Goal: Transaction & Acquisition: Book appointment/travel/reservation

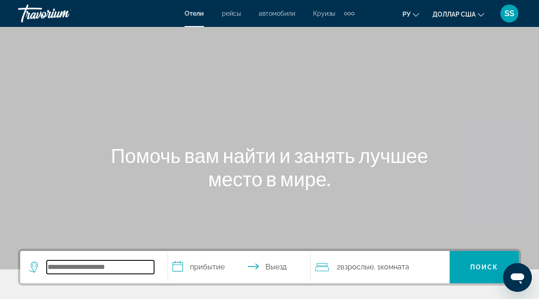
click at [49, 267] on input "Виджет поиска" at bounding box center [100, 266] width 107 height 13
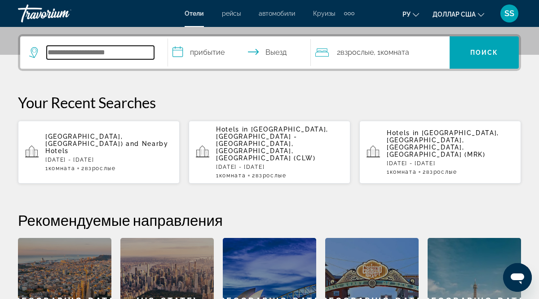
scroll to position [220, 0]
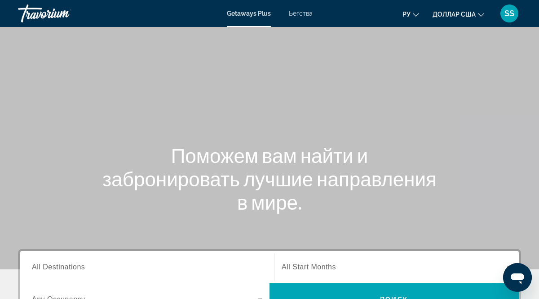
click at [56, 267] on span "All Destinations" at bounding box center [58, 267] width 53 height 8
click at [56, 267] on input "Destination All Destinations" at bounding box center [147, 267] width 230 height 11
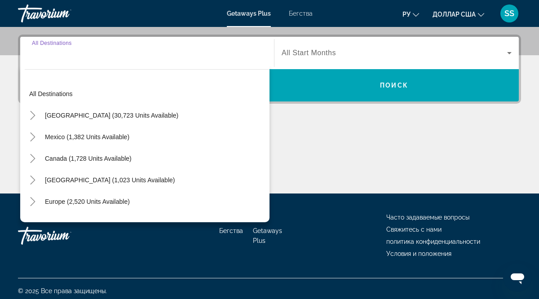
scroll to position [219, 0]
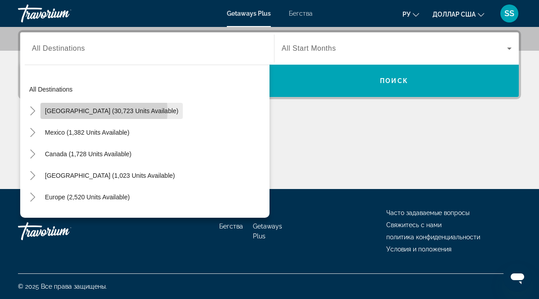
click at [104, 111] on span "[GEOGRAPHIC_DATA] (30,723 units available)" at bounding box center [111, 110] width 133 height 7
type input "**********"
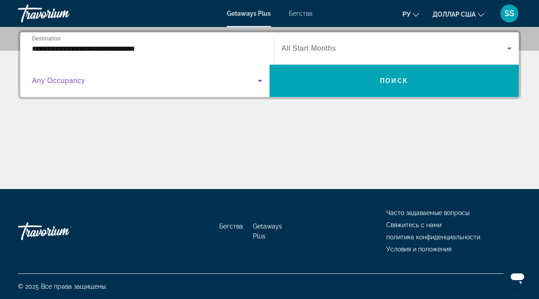
click at [88, 83] on span "Виджет поиска" at bounding box center [145, 80] width 226 height 11
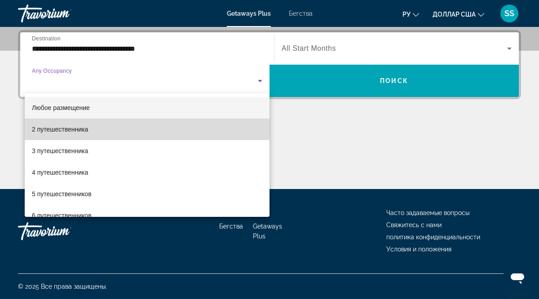
click at [80, 131] on font "2 путешественника" at bounding box center [60, 129] width 56 height 7
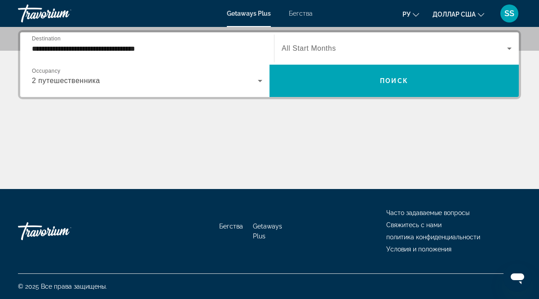
click at [300, 49] on span "All Start Months" at bounding box center [309, 48] width 54 height 8
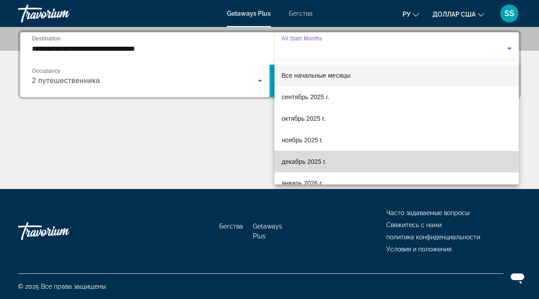
click at [309, 164] on font "декабрь 2025 г." at bounding box center [304, 161] width 44 height 7
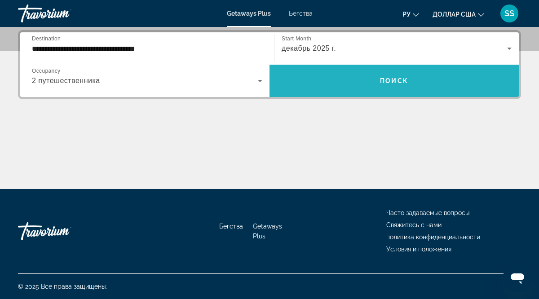
click at [392, 79] on span "Поиск" at bounding box center [394, 80] width 28 height 7
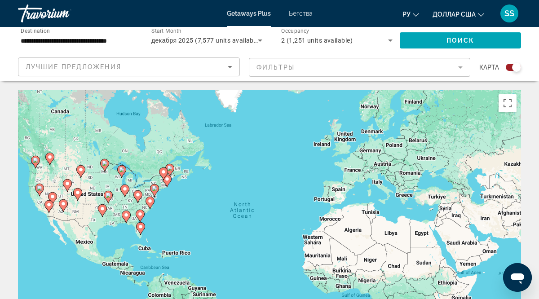
click at [141, 216] on image "Основное содержание" at bounding box center [139, 214] width 5 height 5
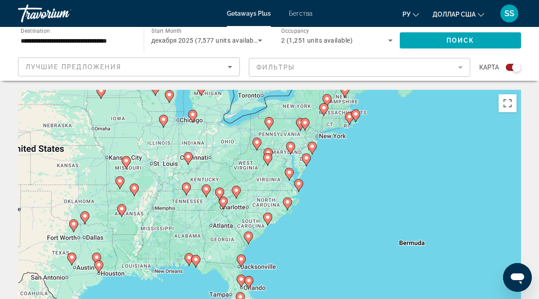
click at [196, 261] on image "Основное содержание" at bounding box center [195, 259] width 5 height 5
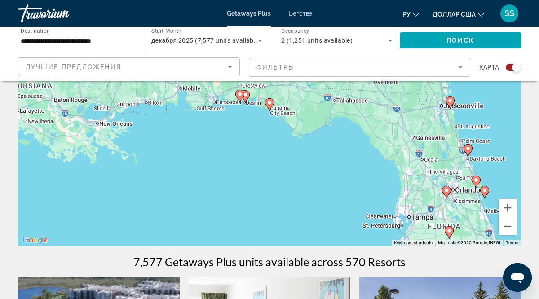
scroll to position [110, 0]
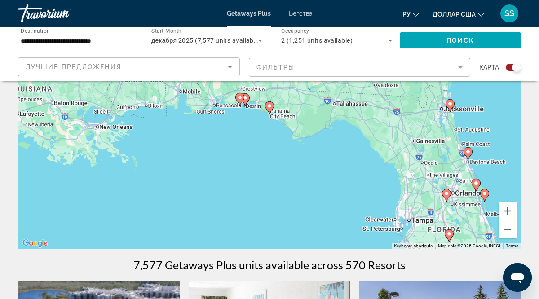
click at [476, 185] on image "Основное содержание" at bounding box center [475, 183] width 5 height 5
type input "**********"
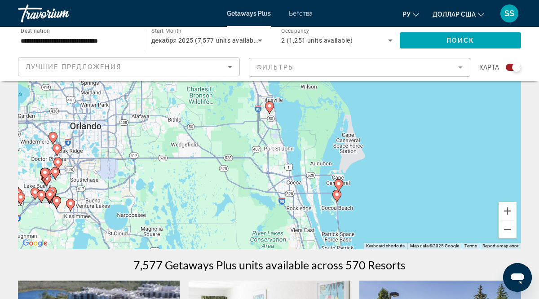
click at [338, 194] on image "Основное содержание" at bounding box center [336, 194] width 5 height 5
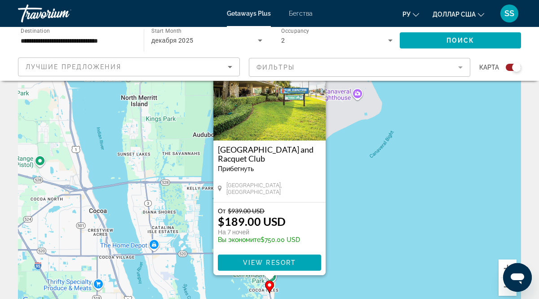
scroll to position [53, 0]
click at [263, 262] on span "View Resort" at bounding box center [269, 262] width 53 height 7
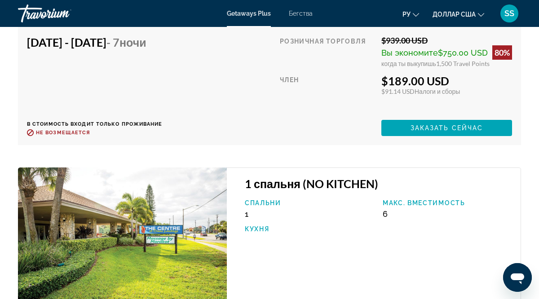
scroll to position [1967, 0]
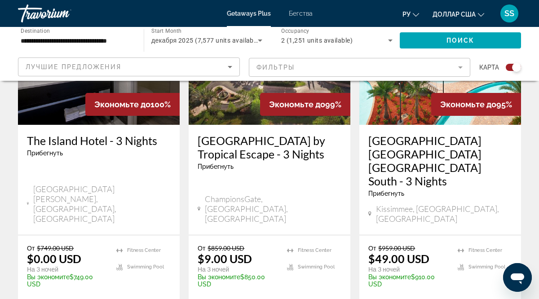
scroll to position [757, 0]
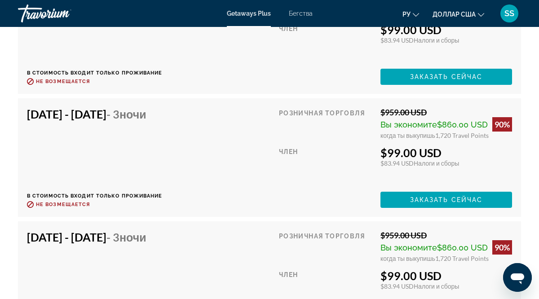
scroll to position [4349, 0]
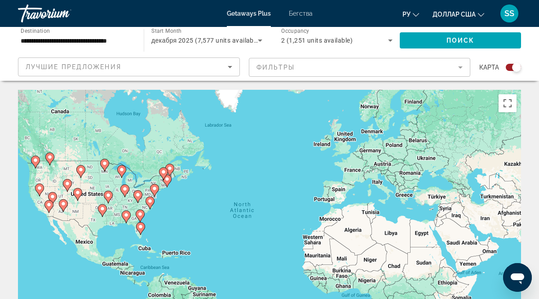
click at [253, 172] on div "To activate drag with keyboard, press Alt + Enter. Once in keyboard drag state,…" at bounding box center [269, 224] width 503 height 269
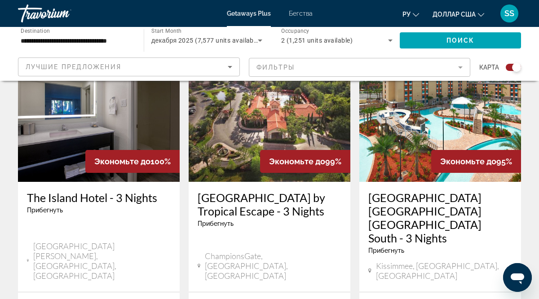
scroll to position [699, 0]
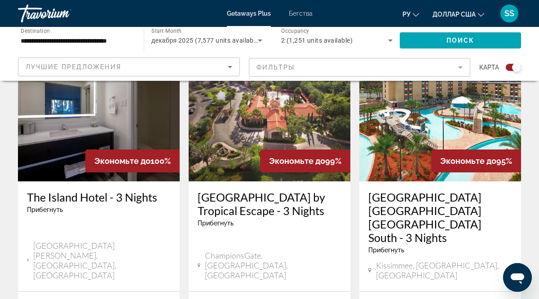
click at [438, 208] on div "[GEOGRAPHIC_DATA] [GEOGRAPHIC_DATA] South - 3 Nights Прибегнуть - Это курорт то…" at bounding box center [440, 225] width 144 height 70
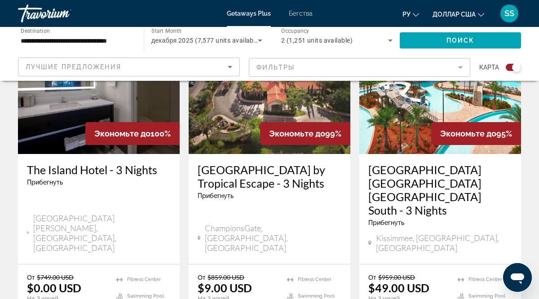
scroll to position [732, 0]
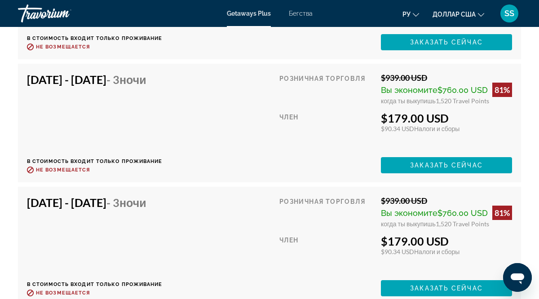
scroll to position [5948, 0]
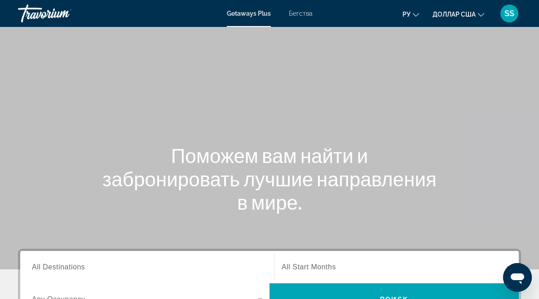
click at [62, 264] on span "All Destinations" at bounding box center [58, 267] width 53 height 8
click at [62, 264] on input "Destination All Destinations" at bounding box center [147, 267] width 230 height 11
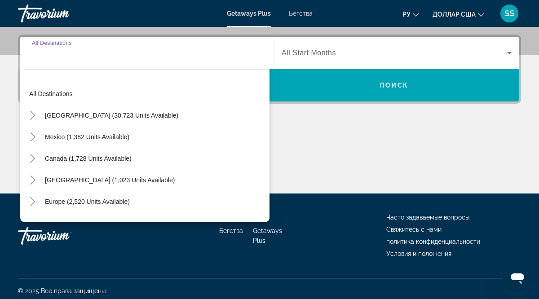
scroll to position [219, 0]
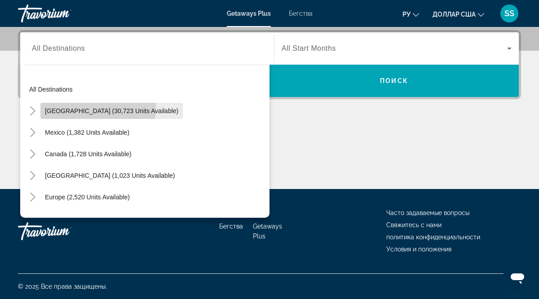
click at [87, 108] on span "[GEOGRAPHIC_DATA] (30,723 units available)" at bounding box center [111, 110] width 133 height 7
type input "**********"
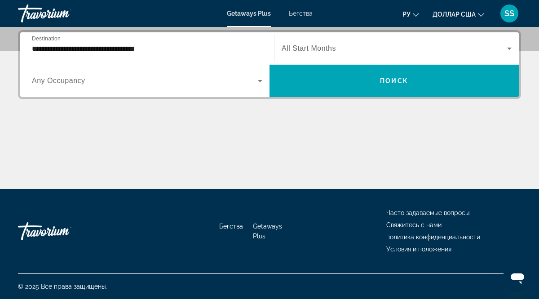
click at [313, 49] on span "All Start Months" at bounding box center [309, 48] width 54 height 8
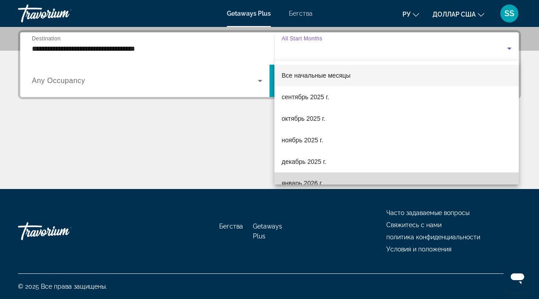
click at [313, 180] on font "январь 2026 г." at bounding box center [302, 183] width 41 height 7
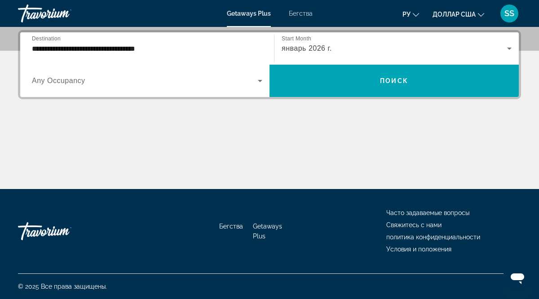
click at [52, 84] on span "Any Occupancy" at bounding box center [58, 81] width 53 height 8
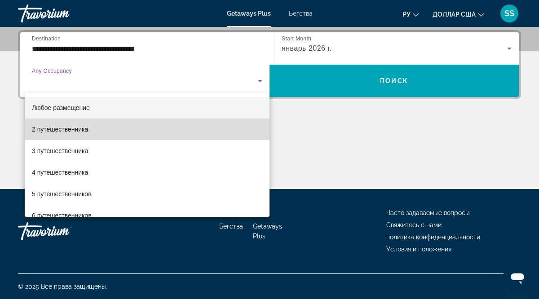
click at [65, 130] on font "2 путешественника" at bounding box center [60, 129] width 56 height 7
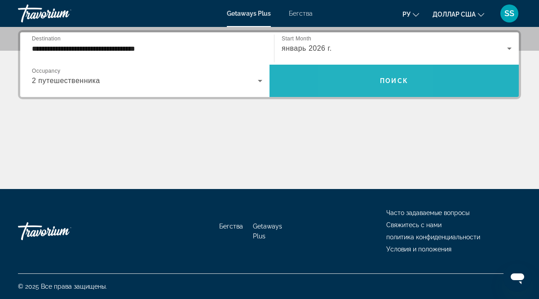
click at [362, 76] on span "Виджет поиска" at bounding box center [393, 81] width 249 height 22
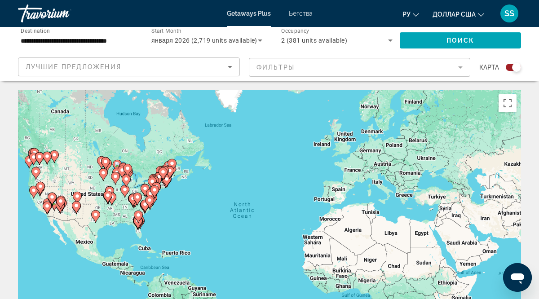
click at [140, 224] on icon "Основное содержание" at bounding box center [138, 223] width 8 height 12
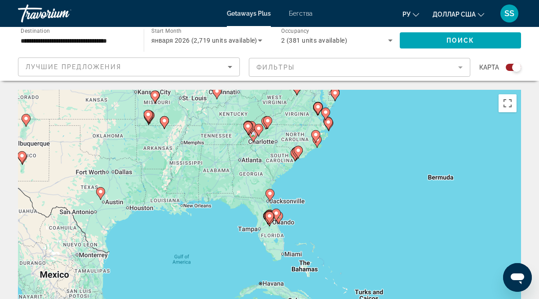
click at [279, 219] on gmp-advanced-marker "Основное содержание" at bounding box center [276, 214] width 9 height 13
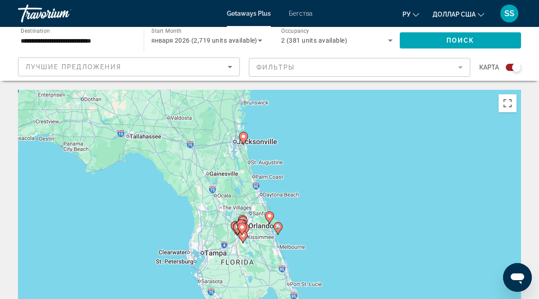
click at [277, 227] on image "Основное содержание" at bounding box center [277, 226] width 5 height 5
type input "**********"
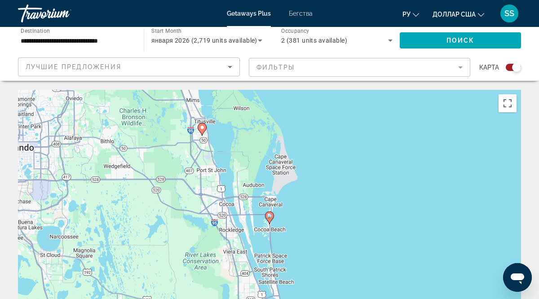
click at [270, 218] on icon "Основное содержание" at bounding box center [269, 218] width 8 height 12
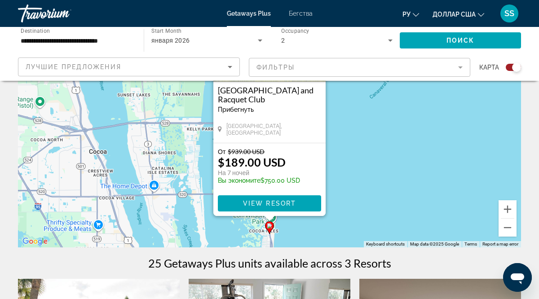
scroll to position [114, 0]
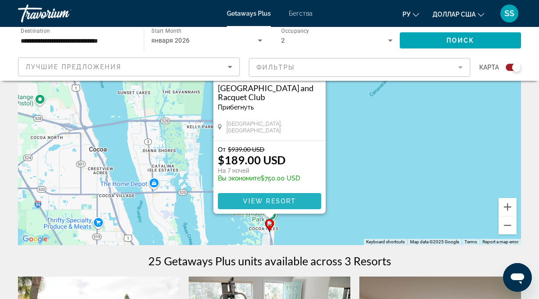
click at [268, 201] on span "View Resort" at bounding box center [269, 201] width 53 height 7
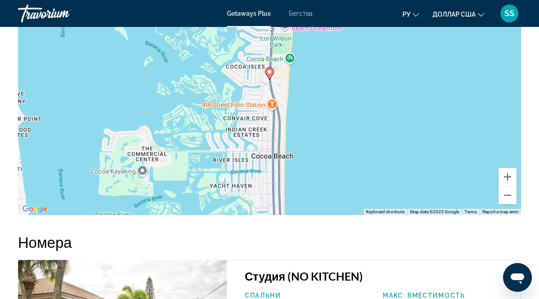
scroll to position [1397, 0]
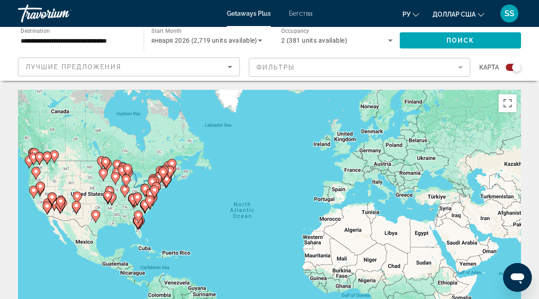
click at [139, 224] on icon "Основное содержание" at bounding box center [138, 223] width 8 height 12
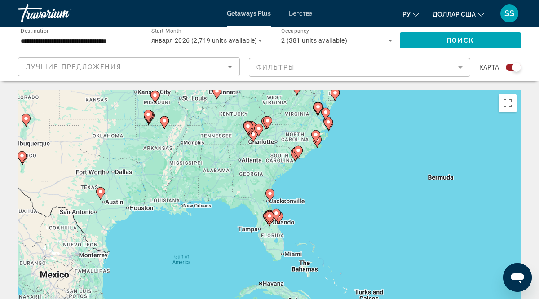
click at [268, 217] on image "Основное содержание" at bounding box center [269, 215] width 5 height 5
type input "**********"
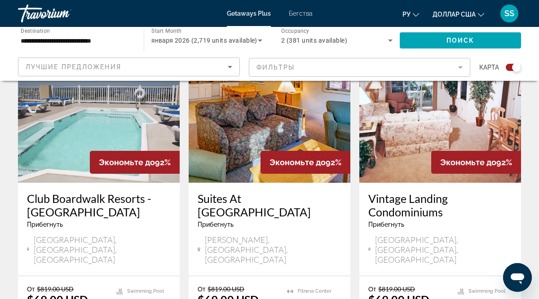
scroll to position [351, 0]
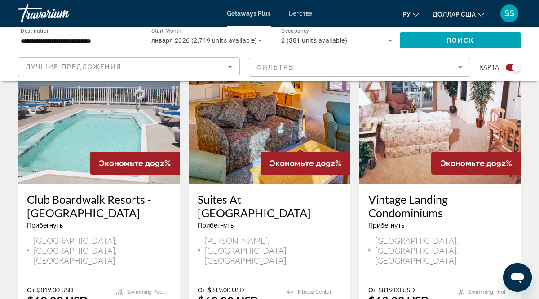
click at [459, 68] on mat-form-field "Фильтры" at bounding box center [360, 67] width 222 height 19
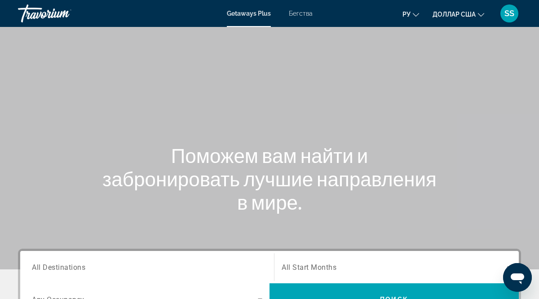
click at [52, 273] on div "Search widget" at bounding box center [147, 268] width 230 height 26
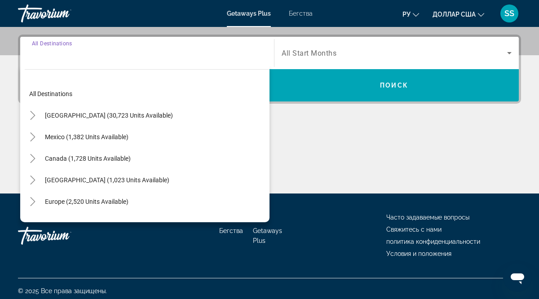
scroll to position [219, 0]
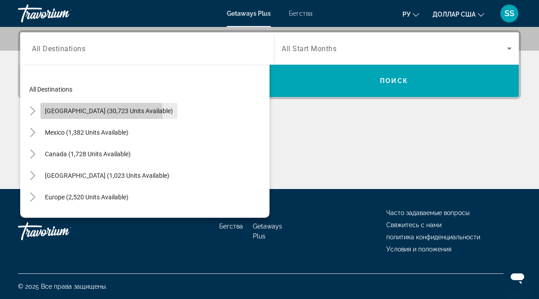
click at [101, 113] on span "[GEOGRAPHIC_DATA] (30,723 units available)" at bounding box center [109, 110] width 128 height 7
type input "**********"
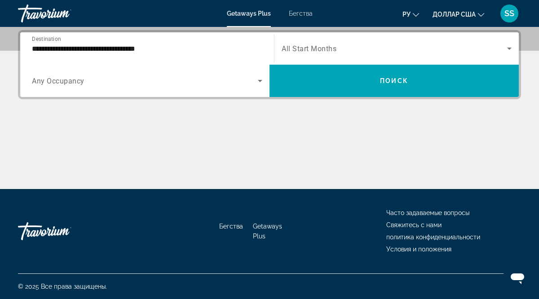
click at [62, 84] on span "Any Occupancy" at bounding box center [58, 81] width 53 height 9
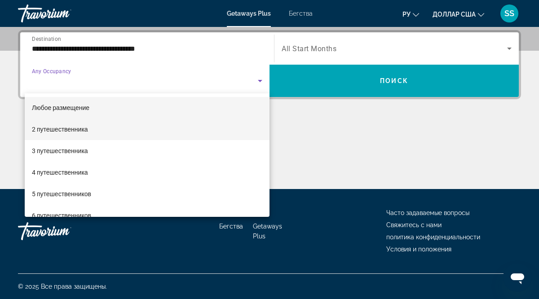
click at [66, 130] on font "2 путешественника" at bounding box center [60, 129] width 56 height 7
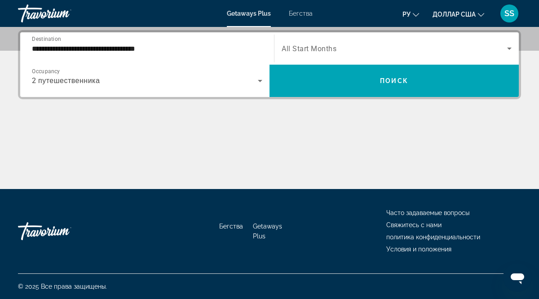
click at [313, 49] on span "All Start Months" at bounding box center [309, 48] width 55 height 9
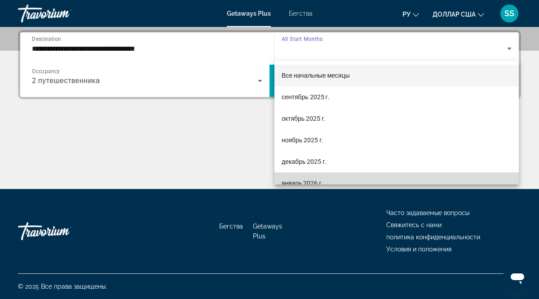
click at [294, 182] on font "январь 2026 г." at bounding box center [303, 183] width 42 height 7
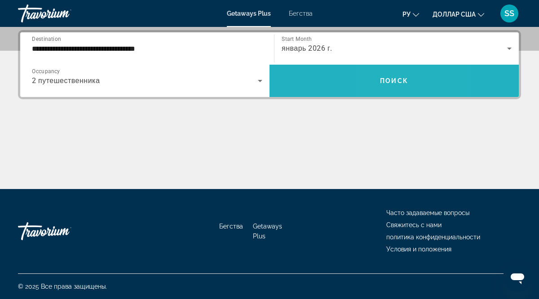
click at [381, 83] on span "Поиск" at bounding box center [394, 80] width 28 height 7
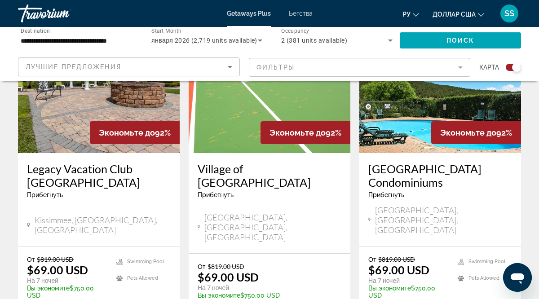
scroll to position [383, 0]
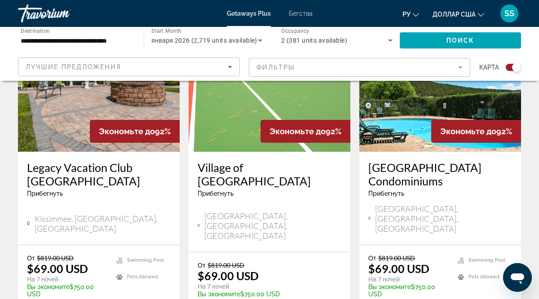
click at [150, 102] on img "Основное содержание" at bounding box center [99, 80] width 162 height 144
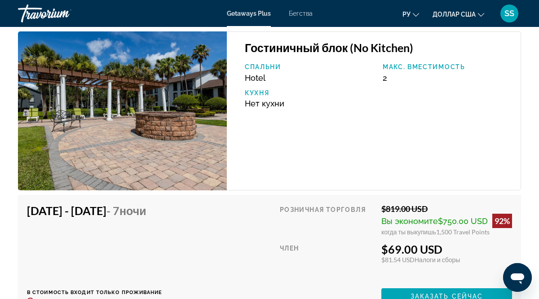
scroll to position [1853, 0]
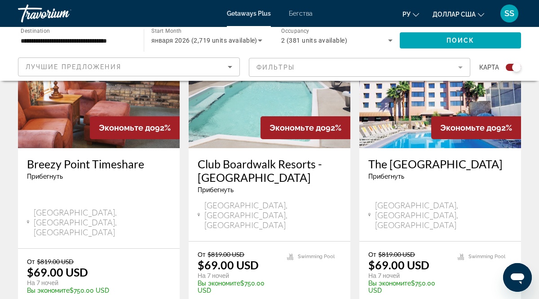
scroll to position [735, 0]
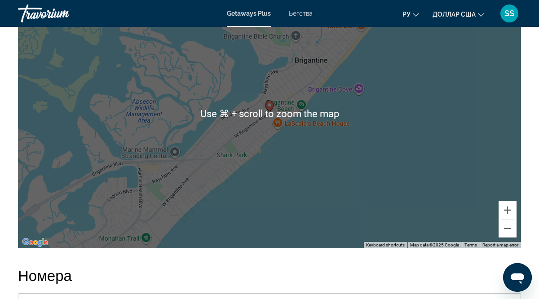
scroll to position [1751, 0]
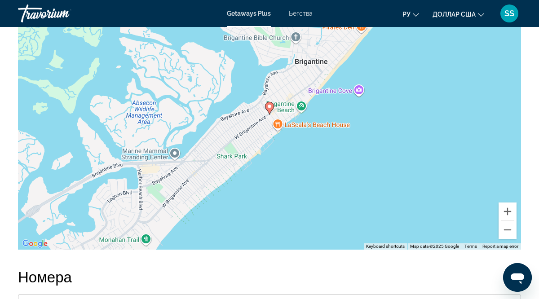
click at [269, 104] on image "Основное содержание" at bounding box center [269, 106] width 5 height 5
click at [507, 203] on button "Zoom in" at bounding box center [508, 212] width 18 height 18
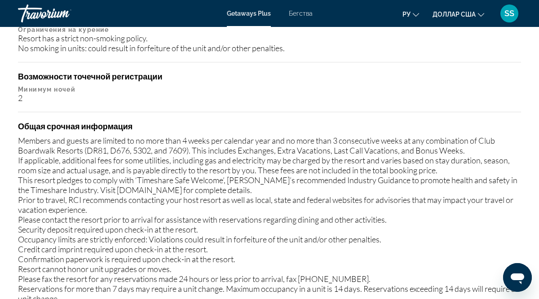
scroll to position [1359, 0]
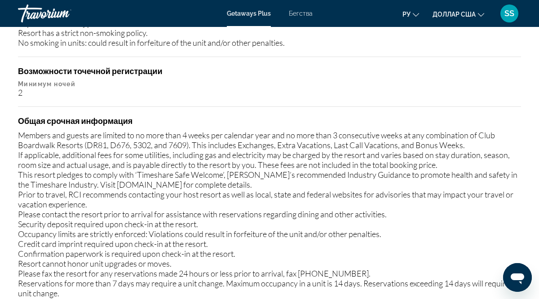
click at [397, 172] on div "Members and guests are limited to no more than 4 weeks per calendar year and no…" at bounding box center [269, 224] width 503 height 188
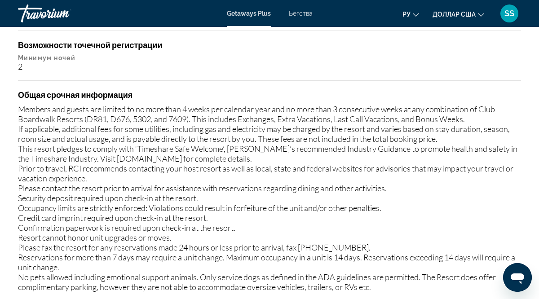
scroll to position [1388, 0]
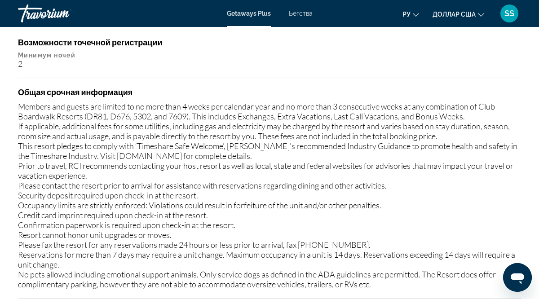
click at [516, 274] on icon "Открыть окно сообщений" at bounding box center [517, 279] width 13 height 11
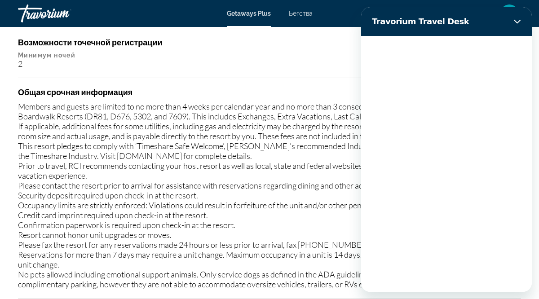
scroll to position [0, 0]
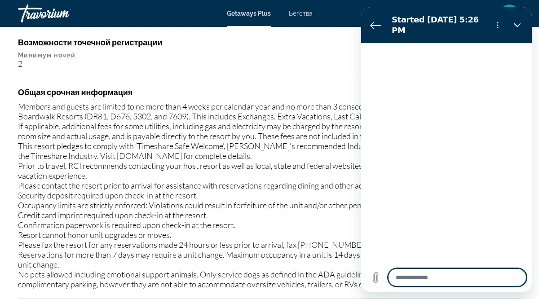
type textarea "*"
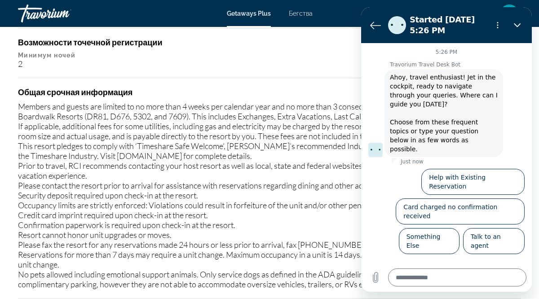
click at [333, 42] on div "Возможности точечной регистрации Минимум ночей 2" at bounding box center [269, 52] width 503 height 31
click at [374, 26] on icon "Back to the conversation list" at bounding box center [375, 25] width 11 height 11
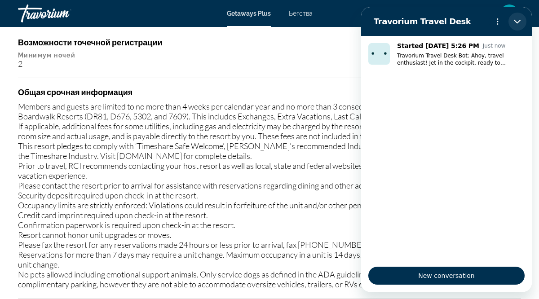
click at [517, 23] on icon "Close" at bounding box center [517, 22] width 7 height 4
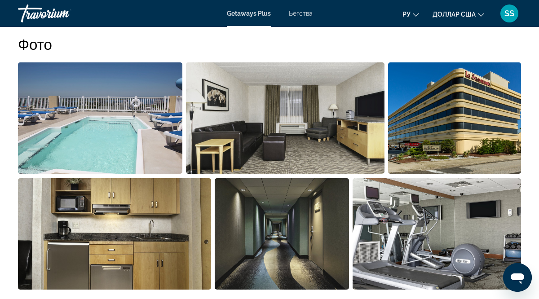
scroll to position [604, 0]
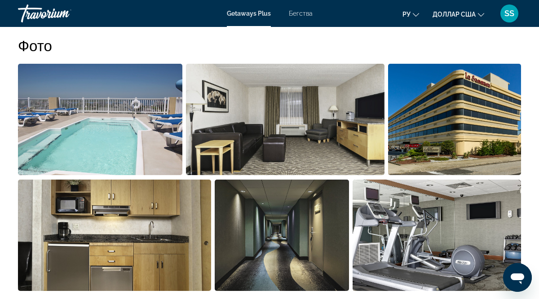
click at [122, 138] on img "Open full-screen image slider" at bounding box center [100, 119] width 164 height 111
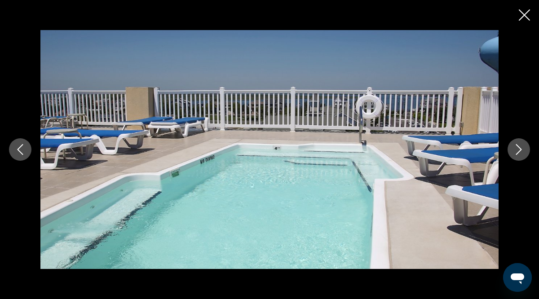
click at [519, 146] on icon "Next image" at bounding box center [518, 149] width 11 height 11
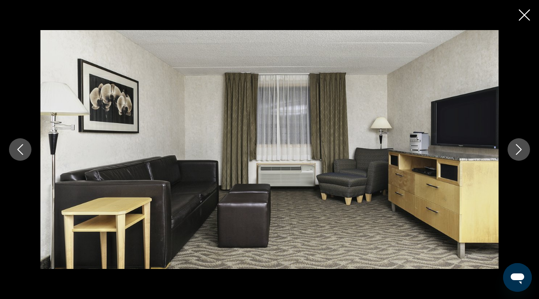
click at [519, 146] on icon "Next image" at bounding box center [518, 149] width 11 height 11
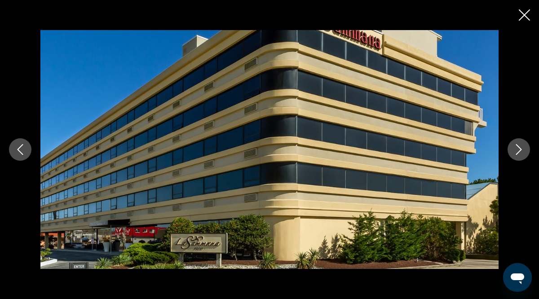
click at [519, 146] on icon "Next image" at bounding box center [518, 149] width 11 height 11
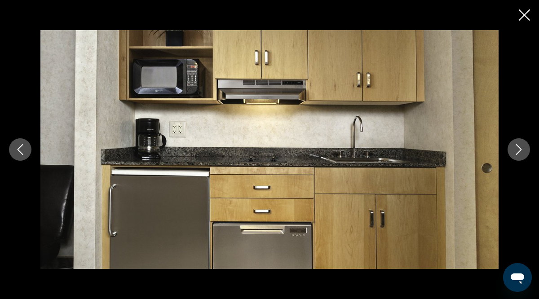
click at [519, 146] on icon "Next image" at bounding box center [518, 149] width 11 height 11
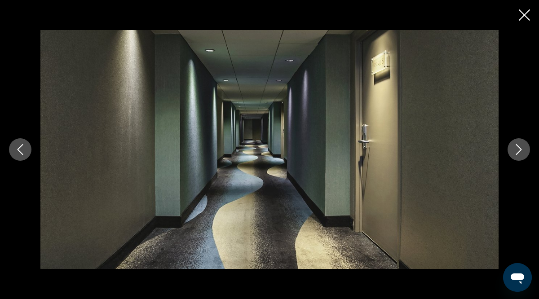
click at [519, 146] on icon "Next image" at bounding box center [518, 149] width 11 height 11
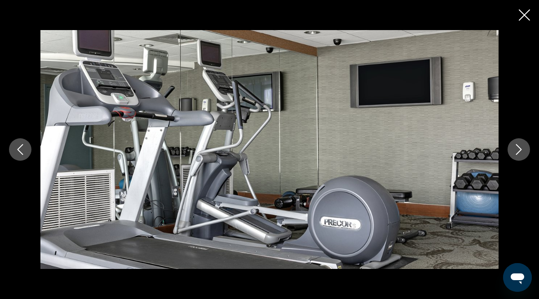
click at [519, 146] on icon "Next image" at bounding box center [518, 149] width 11 height 11
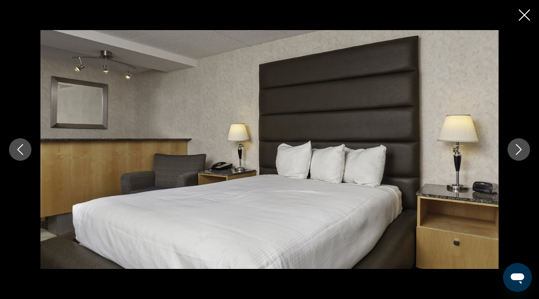
click at [519, 146] on icon "Next image" at bounding box center [518, 149] width 11 height 11
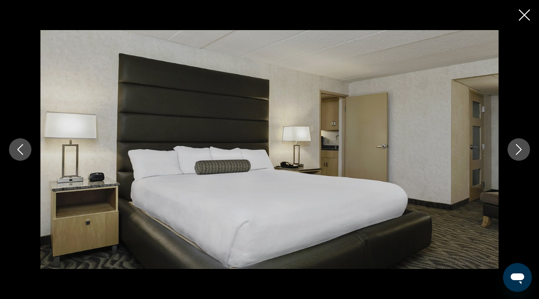
click at [519, 146] on icon "Next image" at bounding box center [518, 149] width 11 height 11
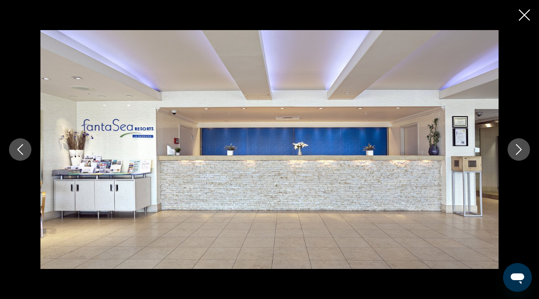
click at [519, 146] on icon "Next image" at bounding box center [518, 149] width 11 height 11
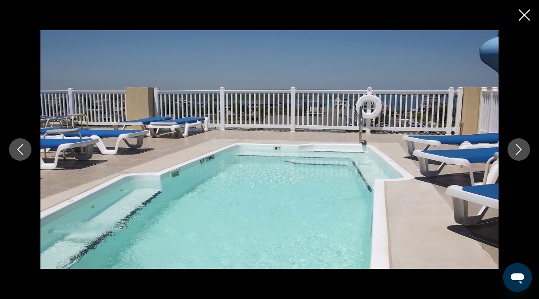
click at [519, 146] on icon "Next image" at bounding box center [518, 149] width 11 height 11
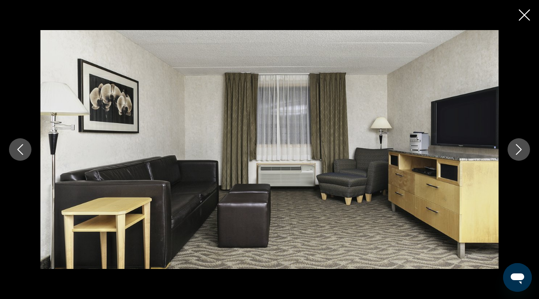
click at [519, 146] on icon "Next image" at bounding box center [518, 149] width 11 height 11
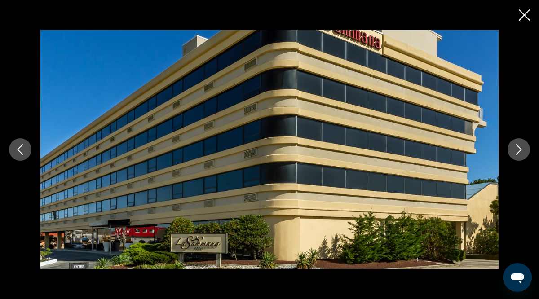
click at [519, 146] on icon "Next image" at bounding box center [518, 149] width 11 height 11
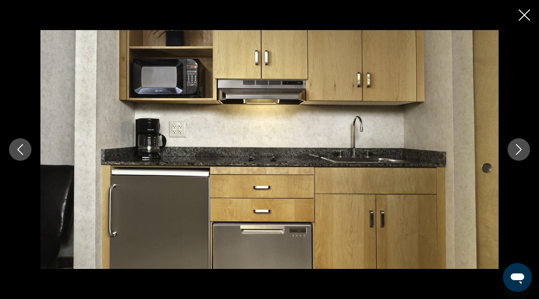
scroll to position [584, 0]
click at [517, 118] on div "prev next" at bounding box center [269, 149] width 539 height 239
click at [431, 142] on img "Основное содержание" at bounding box center [269, 149] width 458 height 239
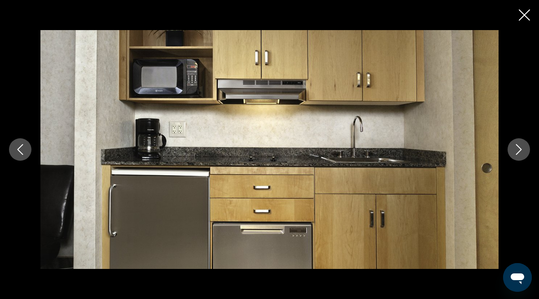
click at [431, 142] on img "Основное содержание" at bounding box center [269, 149] width 458 height 239
click at [525, 13] on icon "Close slideshow" at bounding box center [524, 14] width 11 height 11
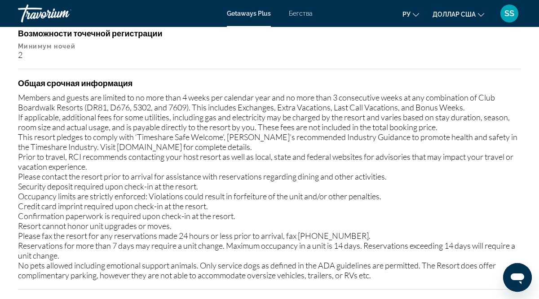
scroll to position [1393, 0]
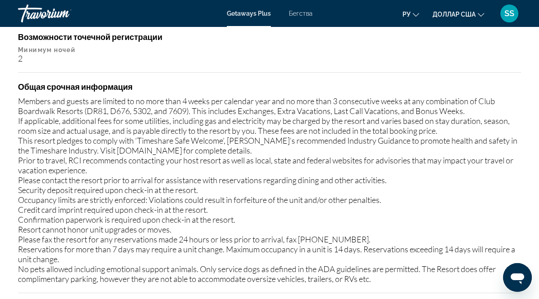
click at [19, 96] on div "Members and guests are limited to no more than 4 weeks per calendar year and no…" at bounding box center [269, 190] width 503 height 188
click at [25, 88] on div "Общая срочная информация Members and guests are limited to no more than 4 weeks…" at bounding box center [269, 183] width 503 height 202
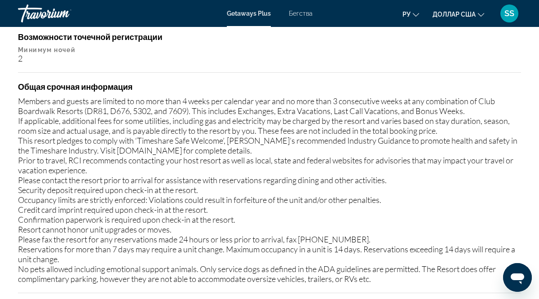
click at [37, 96] on div "Members and guests are limited to no more than 4 weeks per calendar year and no…" at bounding box center [269, 190] width 503 height 188
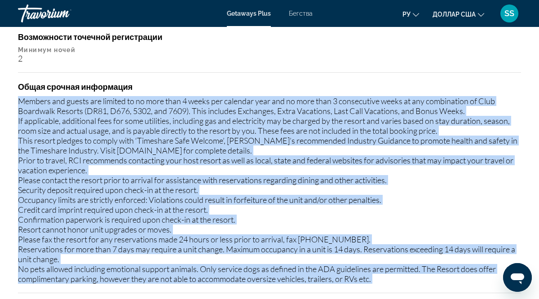
drag, startPoint x: 20, startPoint y: 93, endPoint x: -5, endPoint y: 96, distance: 24.8
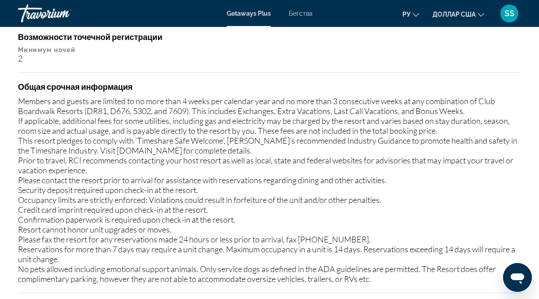
click at [19, 96] on div "Members and guests are limited to no more than 4 weeks per calendar year and no…" at bounding box center [269, 190] width 503 height 188
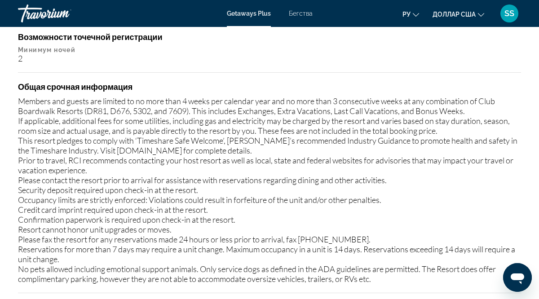
click at [20, 96] on div "Members and guests are limited to no more than 4 weeks per calendar year and no…" at bounding box center [269, 190] width 503 height 188
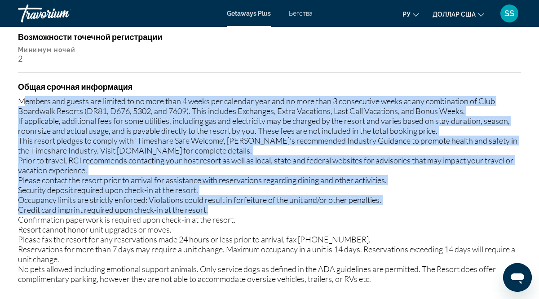
drag, startPoint x: 22, startPoint y: 91, endPoint x: 221, endPoint y: 206, distance: 229.2
click at [221, 206] on div "Members and guests are limited to no more than 4 weeks per calendar year and no…" at bounding box center [269, 190] width 503 height 188
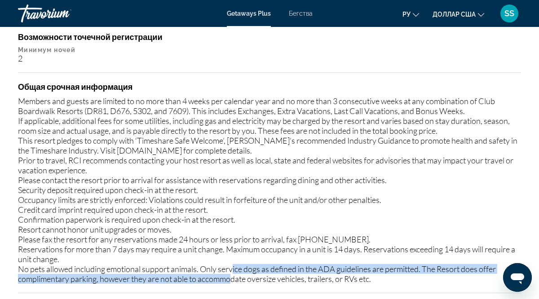
drag, startPoint x: 234, startPoint y: 262, endPoint x: 231, endPoint y: 267, distance: 6.5
click at [231, 268] on div "Members and guests are limited to no more than 4 weeks per calendar year and no…" at bounding box center [269, 190] width 503 height 188
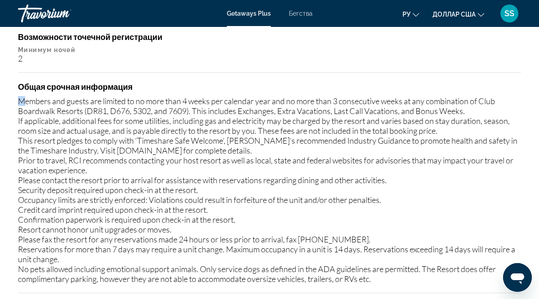
click at [20, 96] on div "Members and guests are limited to no more than 4 weeks per calendar year and no…" at bounding box center [269, 190] width 503 height 188
click at [19, 96] on div "Members and guests are limited to no more than 4 weeks per calendar year and no…" at bounding box center [269, 190] width 503 height 188
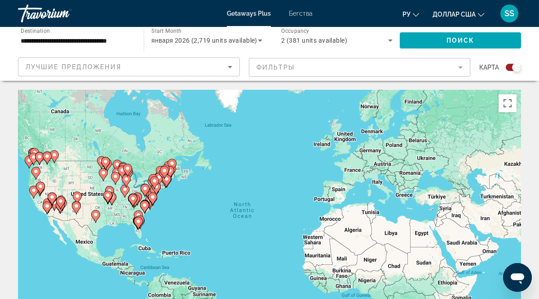
click at [258, 64] on mat-form-field "Фильтры" at bounding box center [360, 67] width 222 height 19
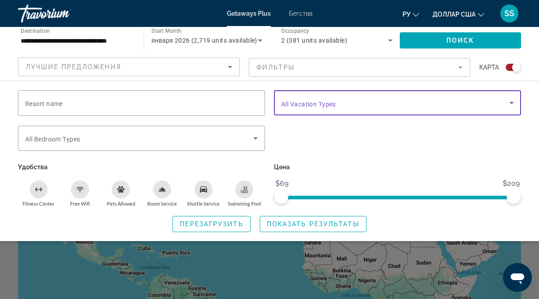
click at [511, 102] on icon "Search widget" at bounding box center [511, 103] width 4 height 2
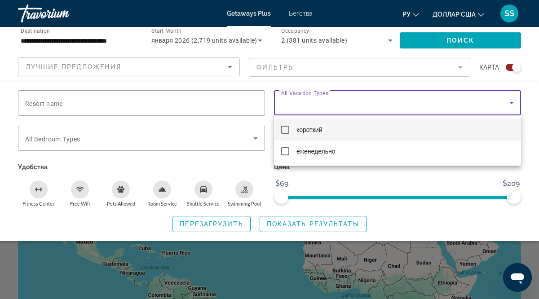
click at [255, 137] on div at bounding box center [269, 149] width 539 height 299
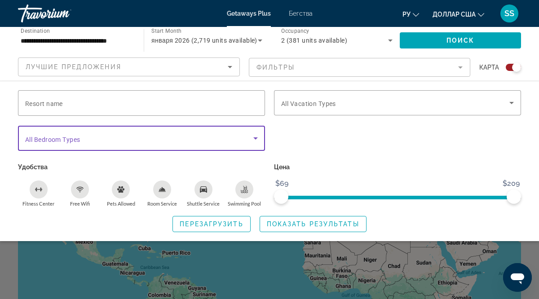
click at [255, 137] on icon "Search widget" at bounding box center [255, 138] width 4 height 2
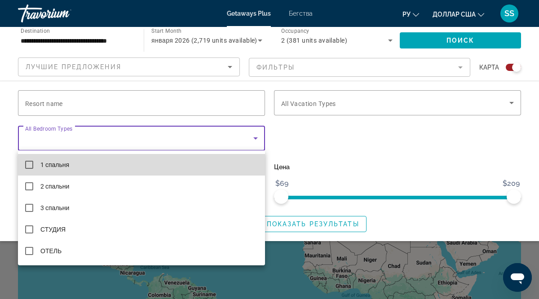
click at [31, 167] on mat-pseudo-checkbox at bounding box center [29, 165] width 8 height 8
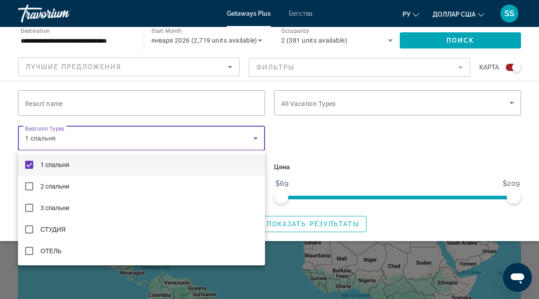
click at [39, 101] on div at bounding box center [269, 149] width 539 height 299
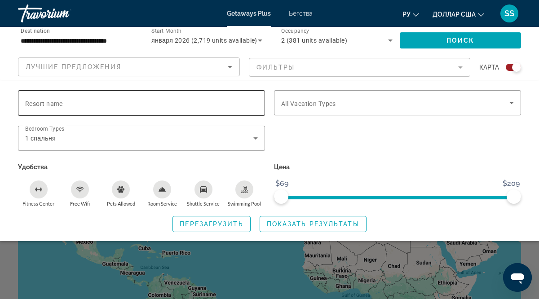
click at [26, 101] on span "Resort name" at bounding box center [44, 103] width 38 height 7
click at [26, 101] on input "Resort name" at bounding box center [141, 103] width 233 height 11
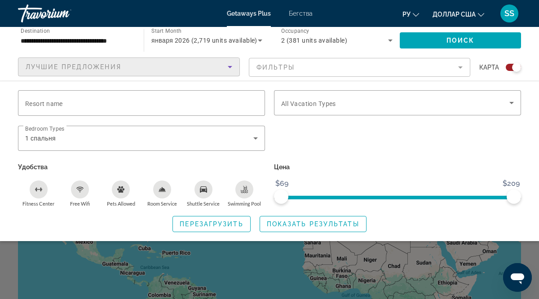
click at [231, 67] on icon "Sort by" at bounding box center [230, 67] width 11 height 11
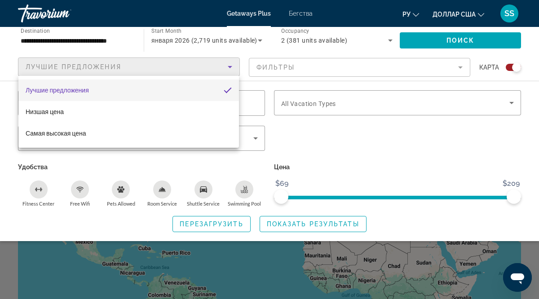
click at [231, 67] on div at bounding box center [269, 149] width 539 height 299
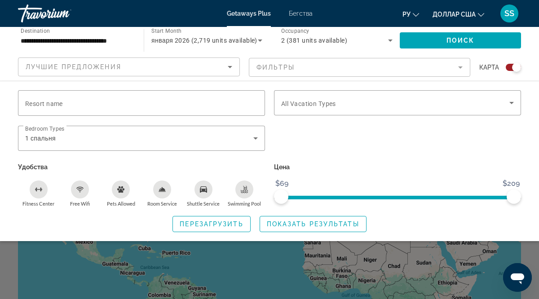
click at [461, 66] on mat-form-field "Фильтры" at bounding box center [360, 67] width 222 height 19
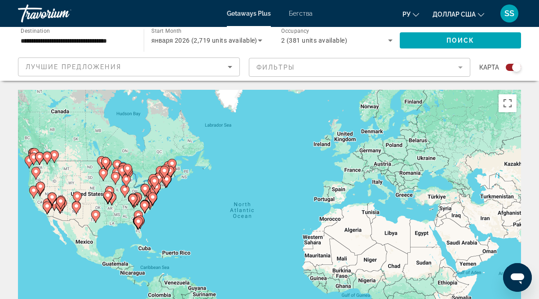
click at [319, 222] on div "To activate drag with keyboard, press Alt + Enter. Once in keyboard drag state,…" at bounding box center [269, 224] width 503 height 269
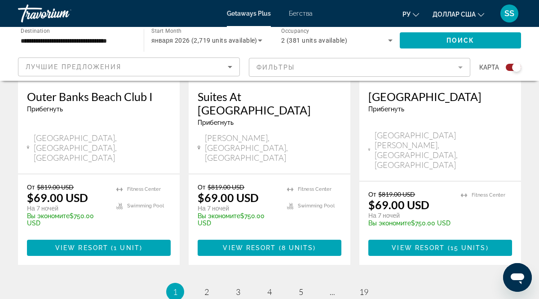
scroll to position [1478, 0]
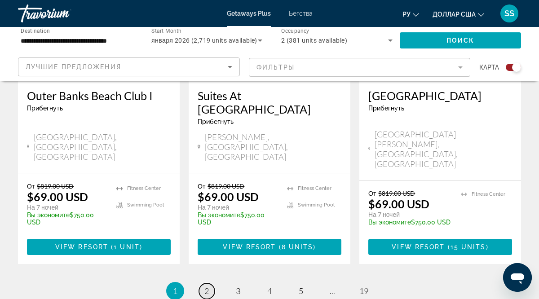
click at [207, 286] on span "2" at bounding box center [206, 291] width 4 height 10
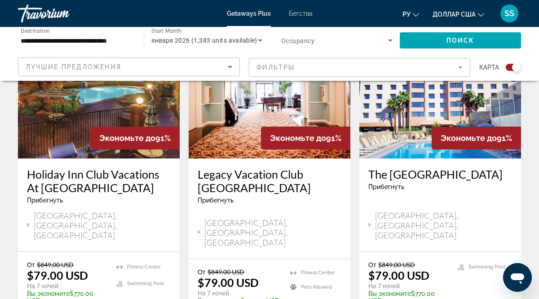
scroll to position [1081, 0]
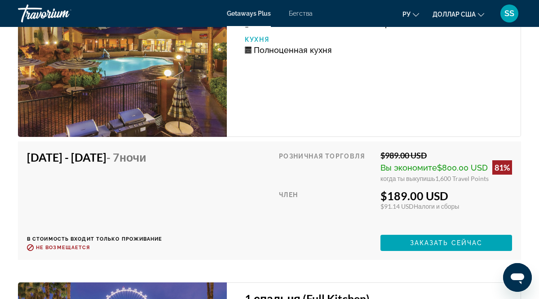
scroll to position [2331, 0]
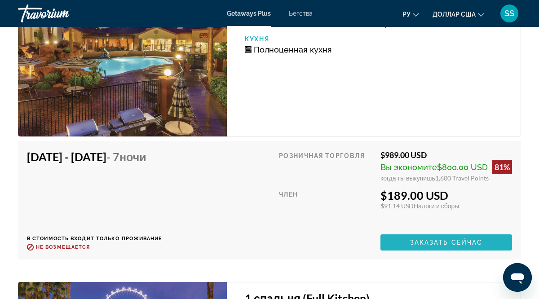
click at [450, 239] on span "Заказать сейчас" at bounding box center [446, 242] width 73 height 7
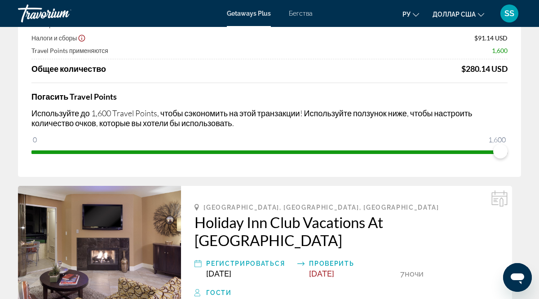
scroll to position [109, 0]
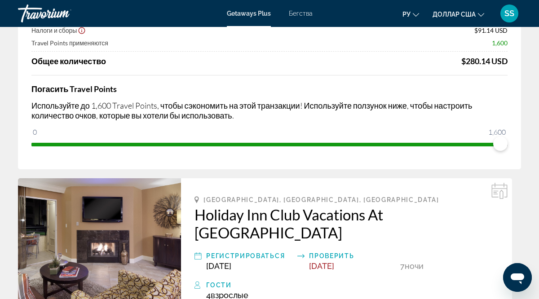
click at [126, 267] on img "Основное содержание" at bounding box center [99, 248] width 163 height 140
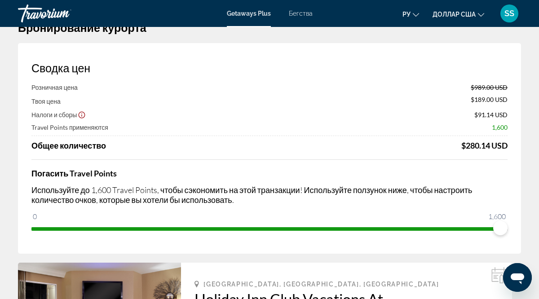
scroll to position [0, 0]
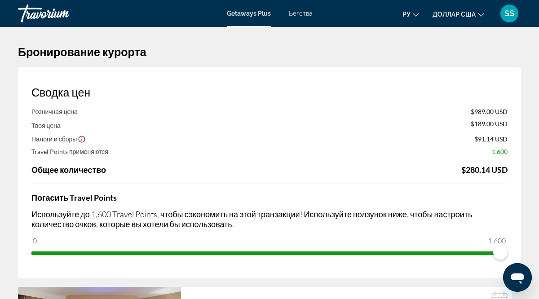
click at [197, 164] on div "Розничная цена $989.00 USD Твоя цена $189.00 USD Налоги и сборы $91.14 USD Trav…" at bounding box center [269, 141] width 476 height 67
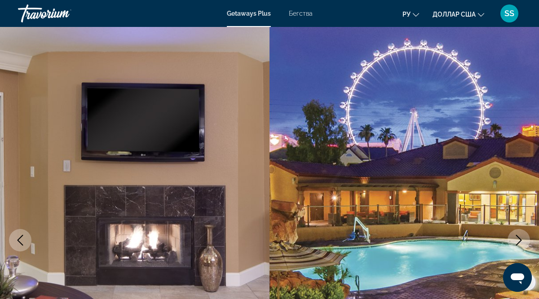
click at [518, 238] on icon "Next image" at bounding box center [519, 240] width 6 height 11
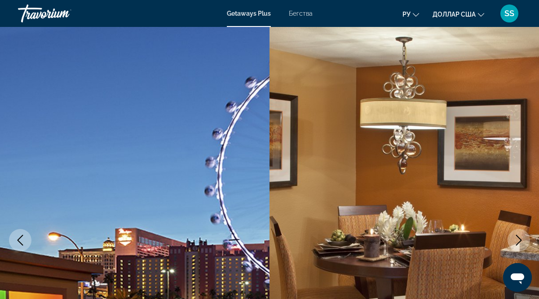
click at [518, 238] on icon "Next image" at bounding box center [519, 240] width 6 height 11
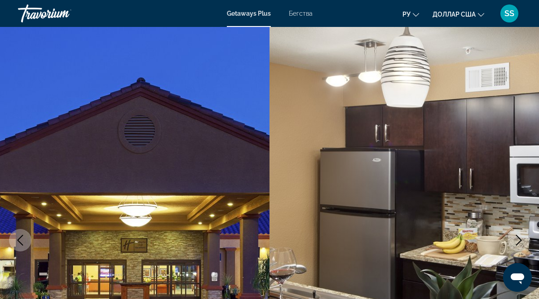
click at [518, 238] on icon "Next image" at bounding box center [519, 240] width 6 height 11
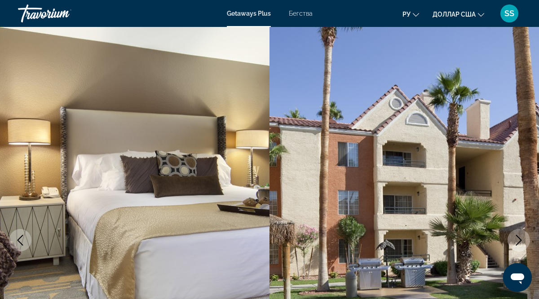
click at [518, 238] on icon "Next image" at bounding box center [519, 240] width 6 height 11
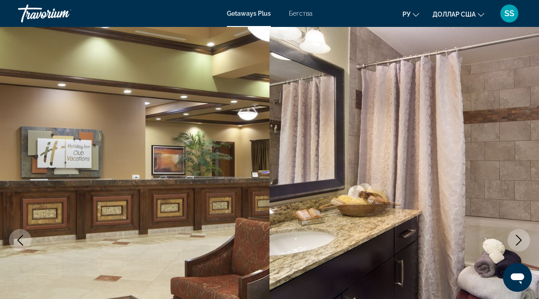
click at [518, 238] on icon "Next image" at bounding box center [519, 240] width 6 height 11
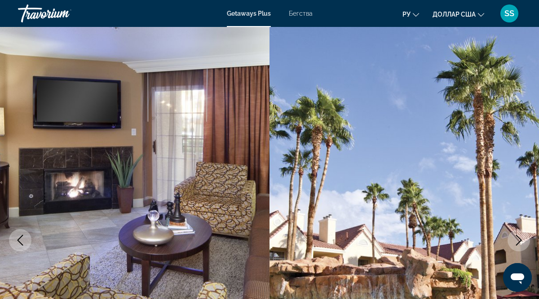
click at [518, 238] on icon "Next image" at bounding box center [519, 240] width 6 height 11
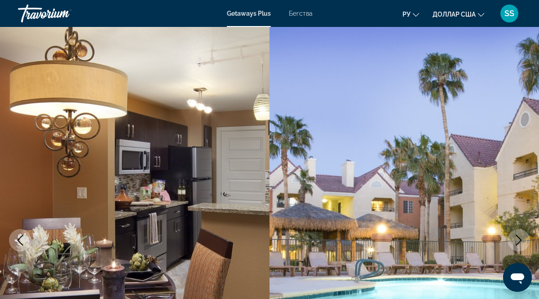
click at [518, 238] on icon "Next image" at bounding box center [519, 240] width 6 height 11
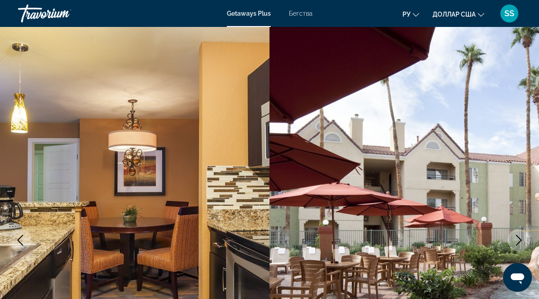
click at [518, 238] on icon "Next image" at bounding box center [519, 240] width 6 height 11
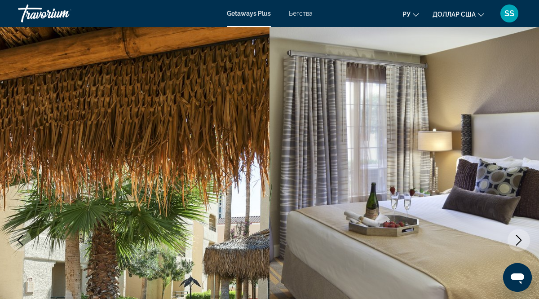
click at [518, 238] on icon "Next image" at bounding box center [519, 240] width 6 height 11
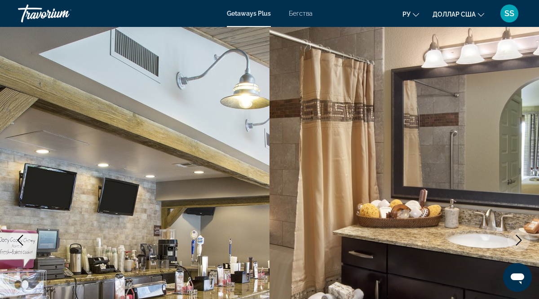
click at [518, 238] on icon "Next image" at bounding box center [519, 240] width 6 height 11
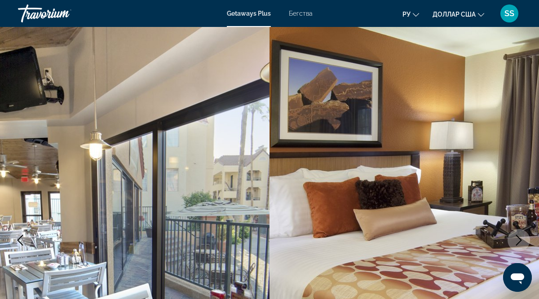
click at [518, 238] on icon "Next image" at bounding box center [519, 240] width 6 height 11
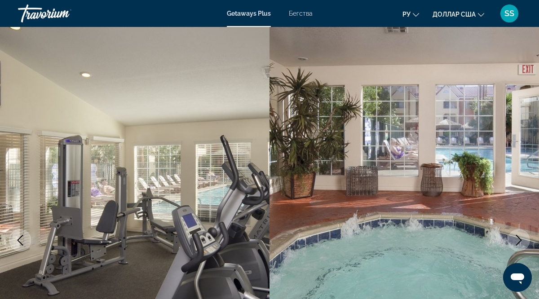
click at [518, 238] on icon "Next image" at bounding box center [519, 240] width 6 height 11
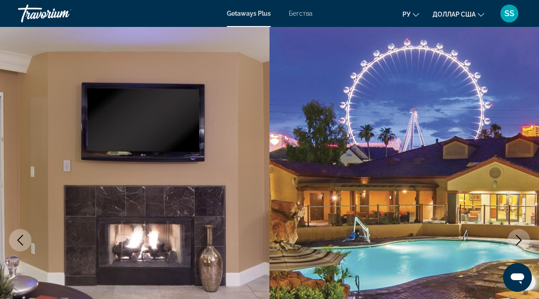
click at [518, 238] on icon "Next image" at bounding box center [519, 240] width 6 height 11
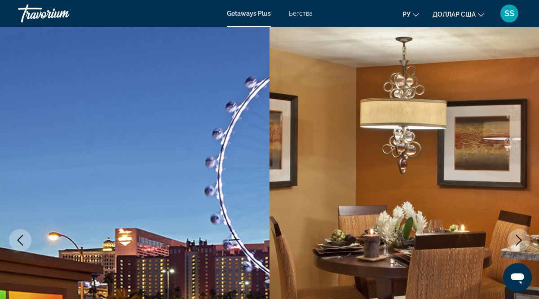
click at [518, 238] on icon "Next image" at bounding box center [519, 240] width 6 height 11
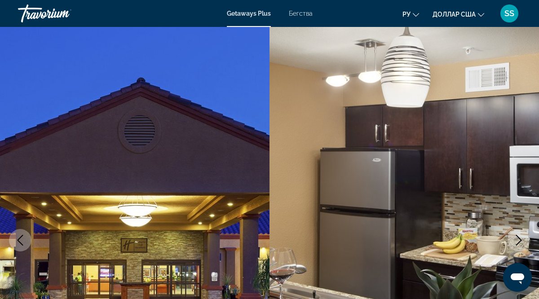
click at [518, 238] on icon "Next image" at bounding box center [519, 240] width 6 height 11
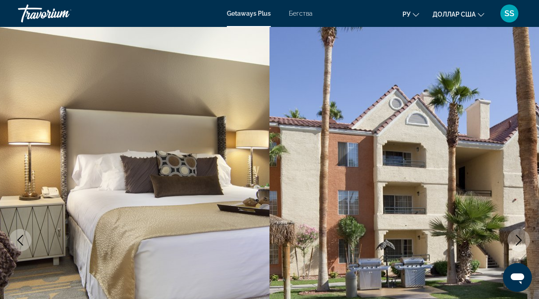
click at [518, 238] on icon "Next image" at bounding box center [519, 240] width 6 height 11
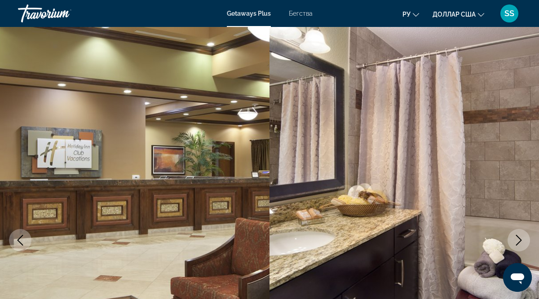
click at [506, 158] on img "Основное содержание" at bounding box center [403, 240] width 269 height 427
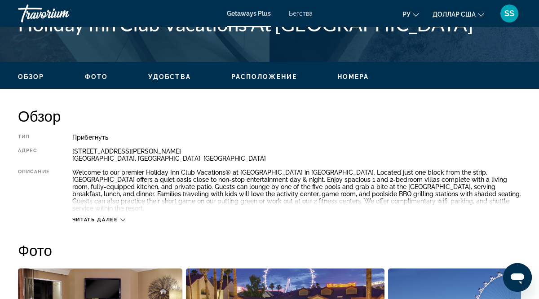
scroll to position [389, 0]
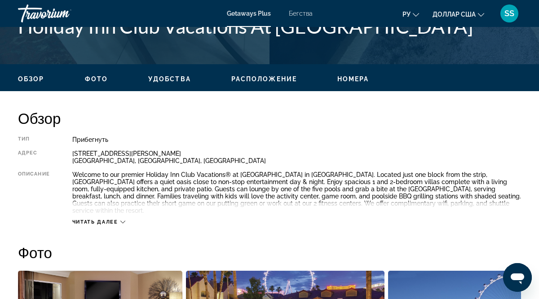
click at [103, 219] on span "Читать далее" at bounding box center [95, 222] width 46 height 6
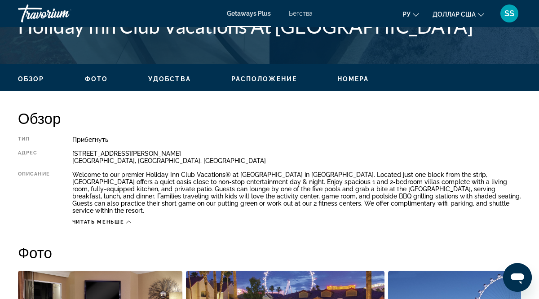
click at [103, 219] on span "Читать меньше" at bounding box center [98, 222] width 52 height 6
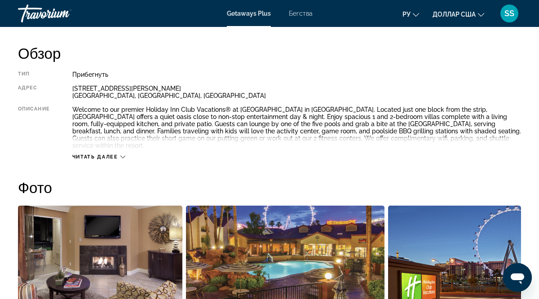
click at [105, 154] on span "Читать далее" at bounding box center [95, 157] width 46 height 6
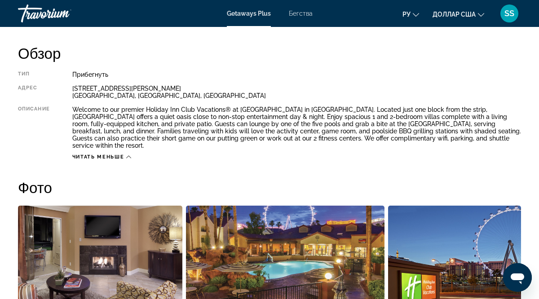
click at [73, 108] on div "Welcome to our premier Holiday Inn Club Vacations® at Desert Club Resort in Las…" at bounding box center [296, 127] width 449 height 43
click at [73, 107] on div "Welcome to our premier Holiday Inn Club Vacations® at Desert Club Resort in Las…" at bounding box center [296, 127] width 449 height 43
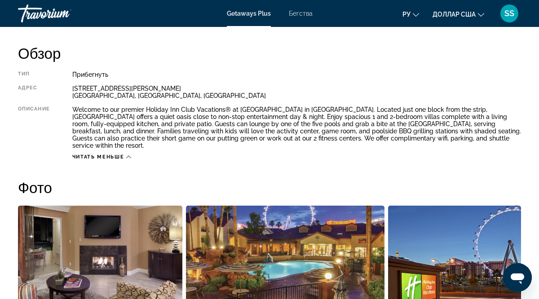
click at [104, 110] on div "Welcome to our premier Holiday Inn Club Vacations® at Desert Club Resort in Las…" at bounding box center [296, 127] width 449 height 43
click at [74, 110] on div "Welcome to our premier Holiday Inn Club Vacations® at Desert Club Resort in Las…" at bounding box center [296, 127] width 449 height 43
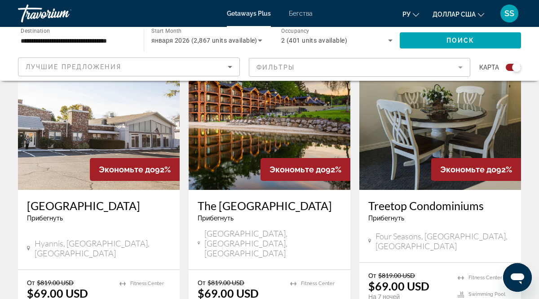
scroll to position [692, 0]
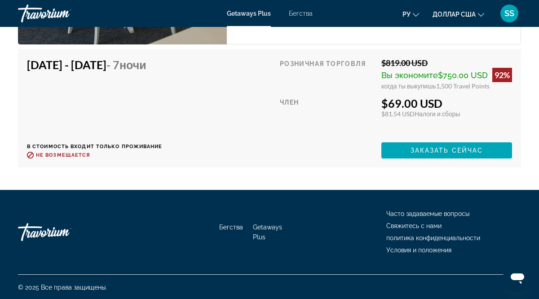
scroll to position [1753, 0]
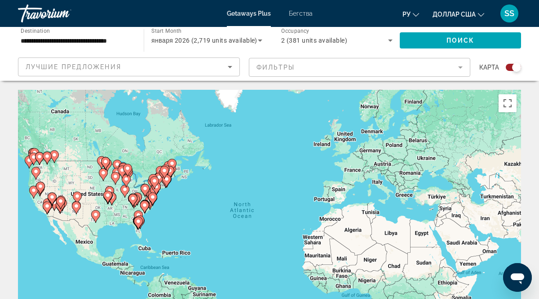
click at [34, 192] on image "Основное содержание" at bounding box center [33, 190] width 5 height 5
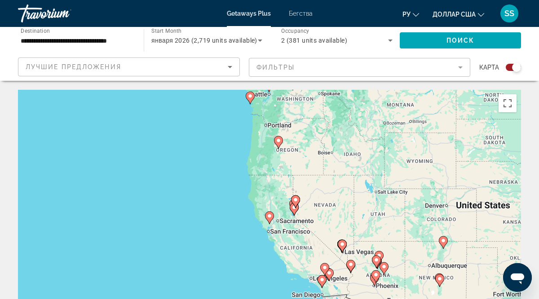
drag, startPoint x: 151, startPoint y: 192, endPoint x: 181, endPoint y: -19, distance: 212.8
click at [181, 0] on html "**********" at bounding box center [269, 149] width 539 height 299
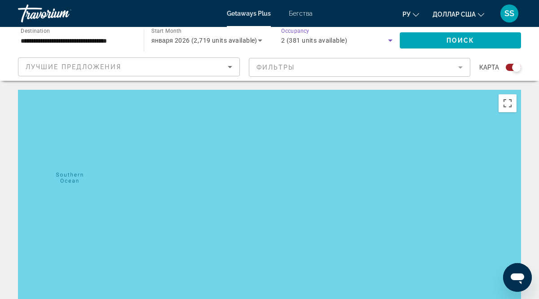
click at [391, 42] on icon "Search widget" at bounding box center [390, 40] width 11 height 11
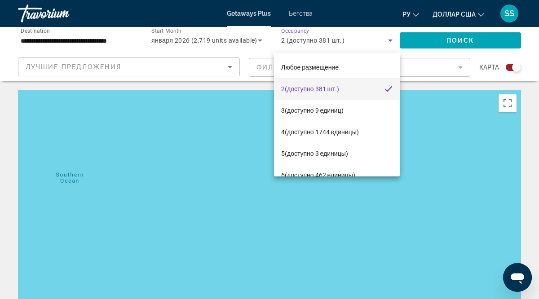
click at [257, 42] on div at bounding box center [269, 149] width 539 height 299
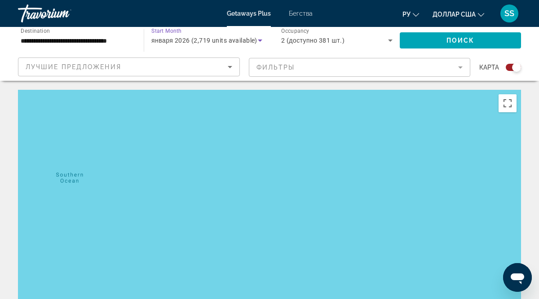
click at [264, 44] on icon "Search widget" at bounding box center [260, 40] width 11 height 11
